Goal: Task Accomplishment & Management: Use online tool/utility

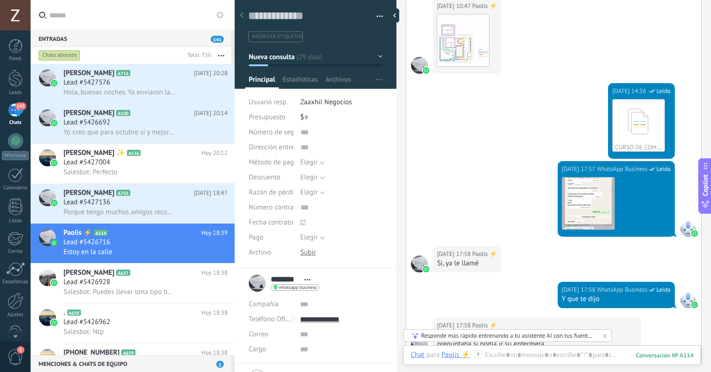
click at [20, 119] on link "142 Chats" at bounding box center [15, 114] width 31 height 23
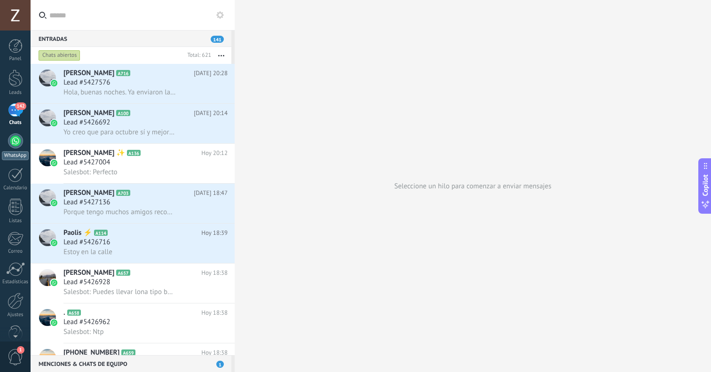
click at [7, 155] on div "WhatsApp" at bounding box center [15, 155] width 27 height 9
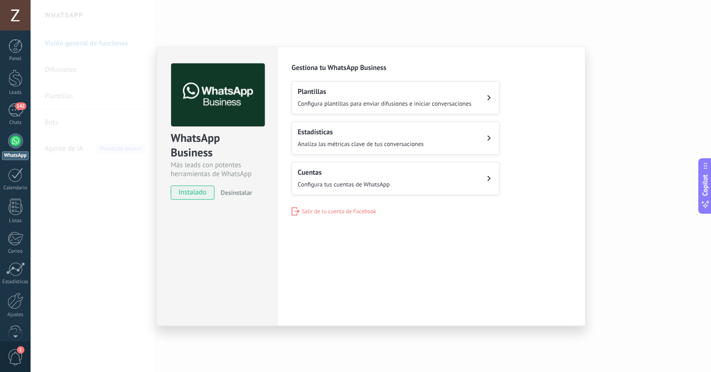
click at [314, 212] on span "Salir de tu cuenta de Facebook" at bounding box center [339, 211] width 74 height 7
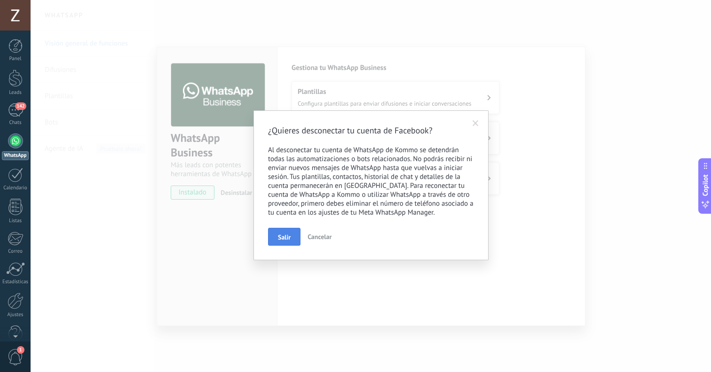
click at [287, 243] on button "Salir" at bounding box center [284, 237] width 32 height 18
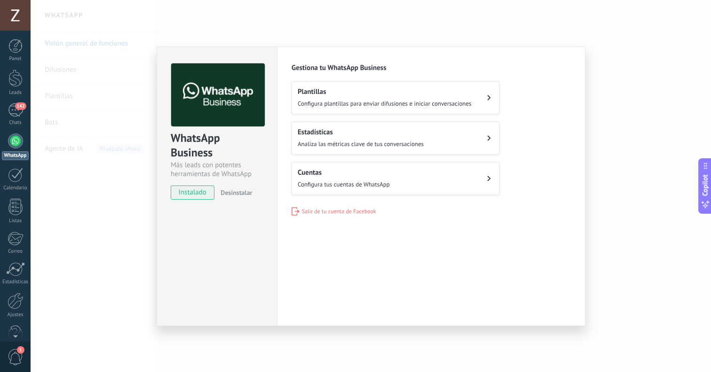
click at [326, 208] on span "Salir de tu cuenta de Facebook" at bounding box center [339, 211] width 74 height 7
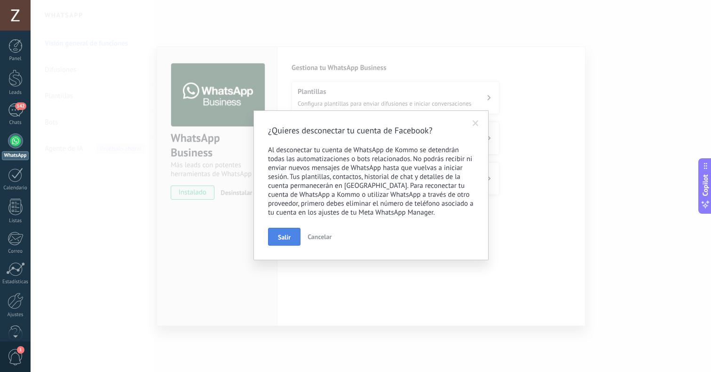
click at [287, 241] on span "Salir" at bounding box center [284, 237] width 13 height 7
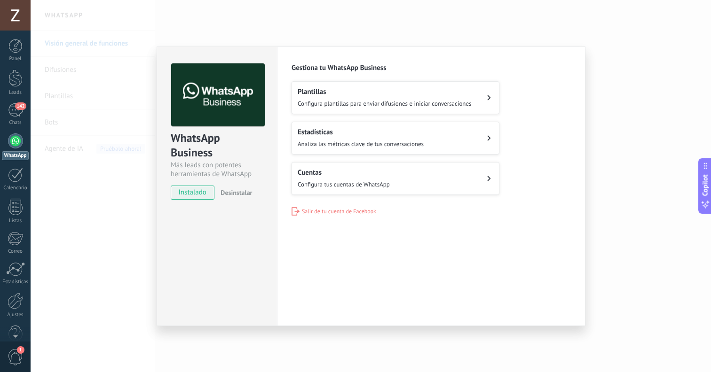
click at [333, 211] on span "Salir de tu cuenta de Facebook" at bounding box center [339, 211] width 74 height 7
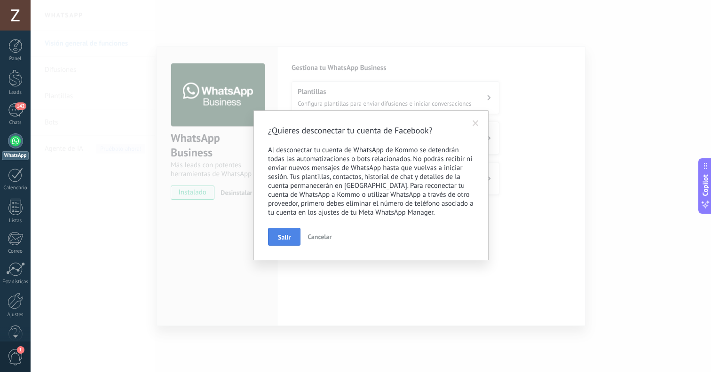
click at [285, 234] on button "Salir" at bounding box center [284, 237] width 32 height 18
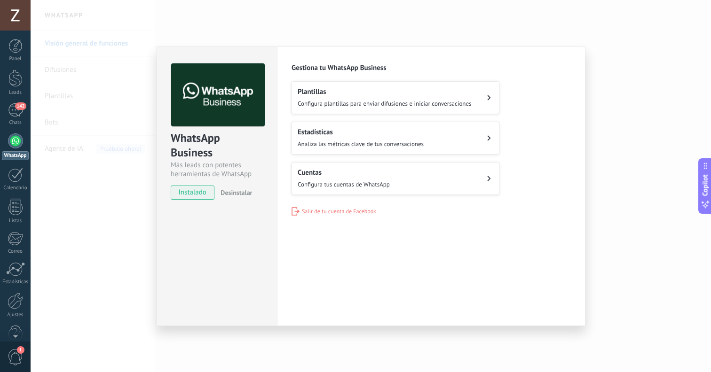
click at [330, 208] on span "Salir de tu cuenta de Facebook" at bounding box center [339, 211] width 74 height 7
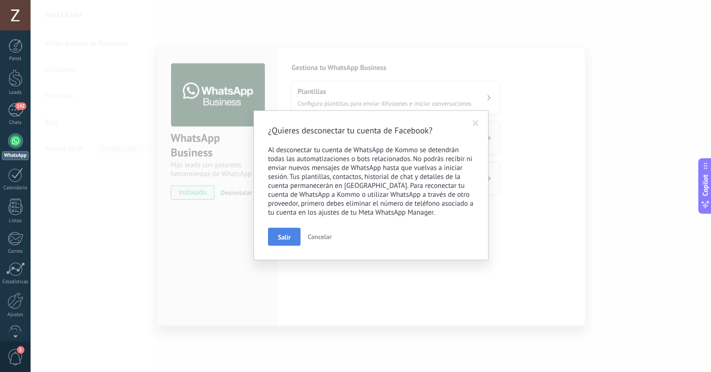
click at [281, 239] on span "Salir" at bounding box center [284, 237] width 13 height 7
